Goal: Navigation & Orientation: Find specific page/section

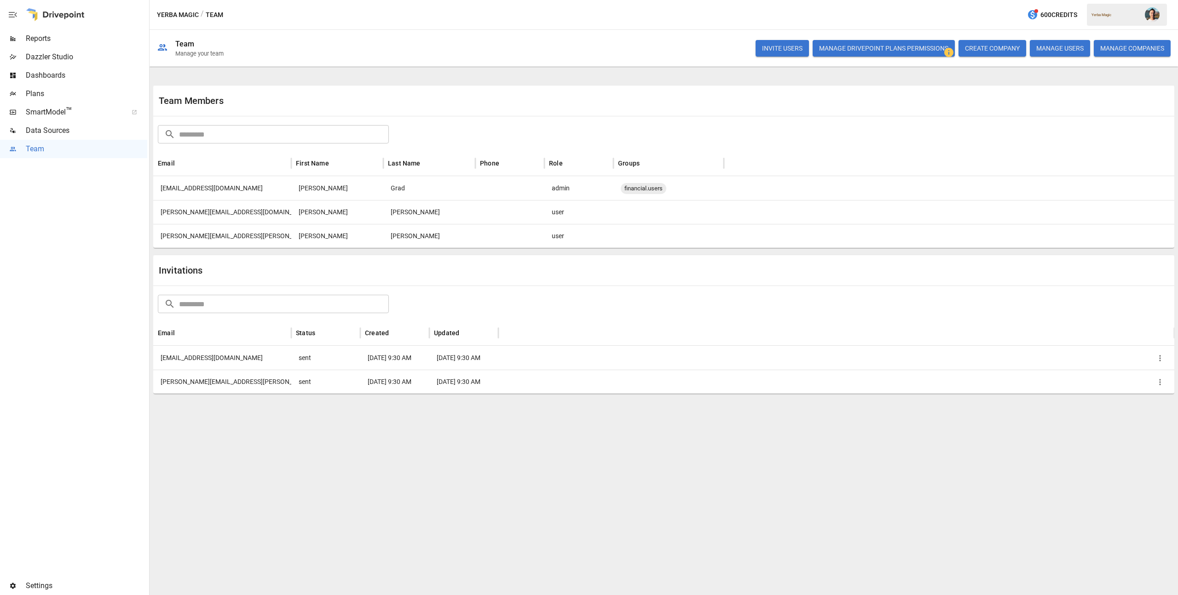
click at [66, 129] on span "Data Sources" at bounding box center [86, 130] width 121 height 11
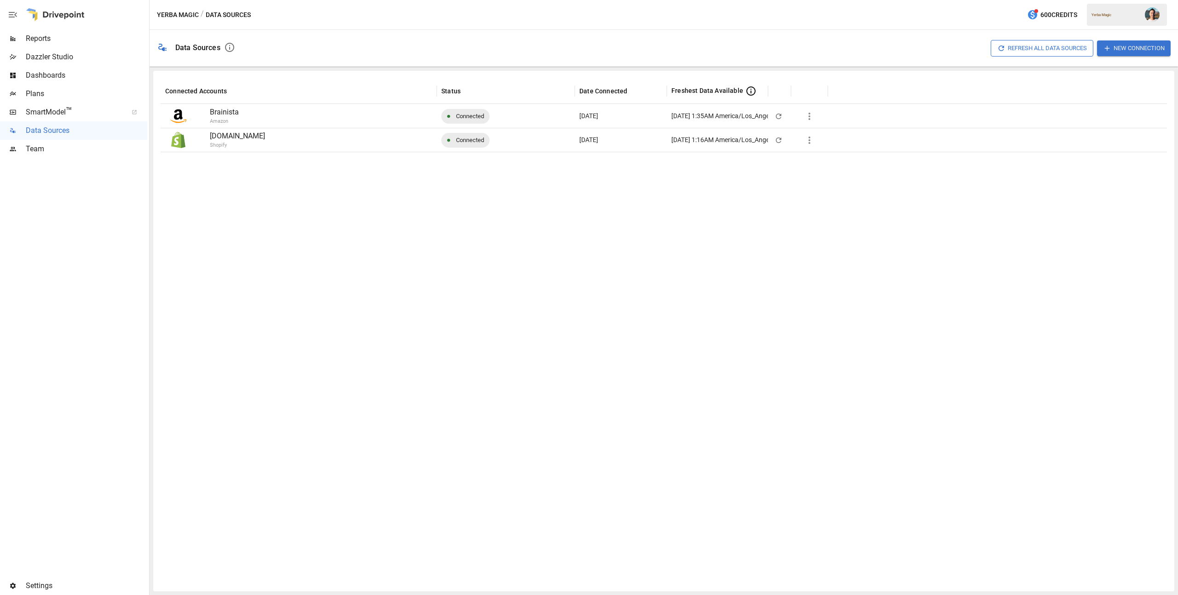
click at [107, 93] on span "Plans" at bounding box center [86, 93] width 121 height 11
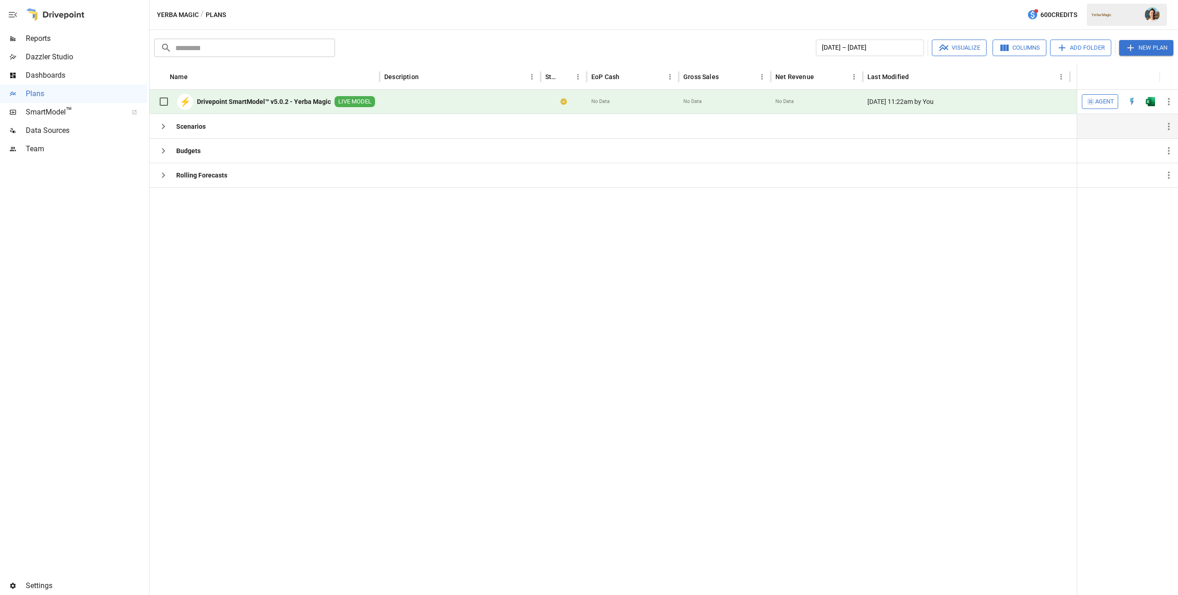
click at [160, 121] on icon "button" at bounding box center [163, 126] width 11 height 11
click at [163, 124] on icon "button" at bounding box center [163, 126] width 11 height 11
click at [168, 147] on icon "button" at bounding box center [163, 150] width 11 height 11
click at [165, 148] on icon "button" at bounding box center [163, 150] width 11 height 11
click at [161, 173] on icon "button" at bounding box center [163, 175] width 11 height 11
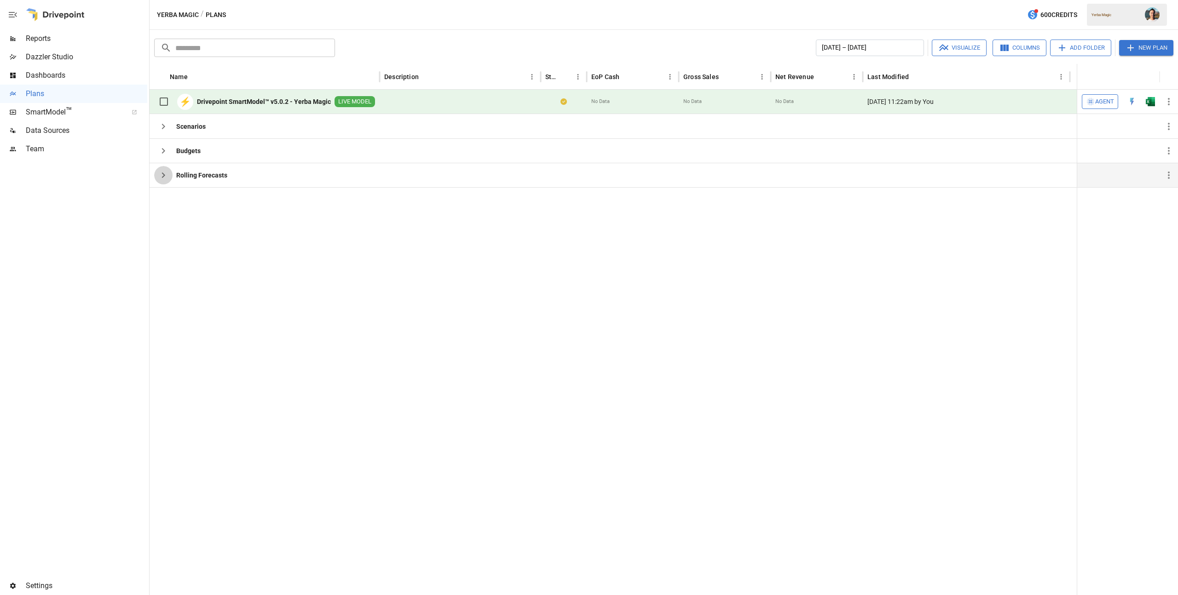
click at [161, 173] on icon "button" at bounding box center [163, 175] width 11 height 11
click at [76, 136] on span "Data Sources" at bounding box center [86, 130] width 121 height 11
